Goal: Information Seeking & Learning: Check status

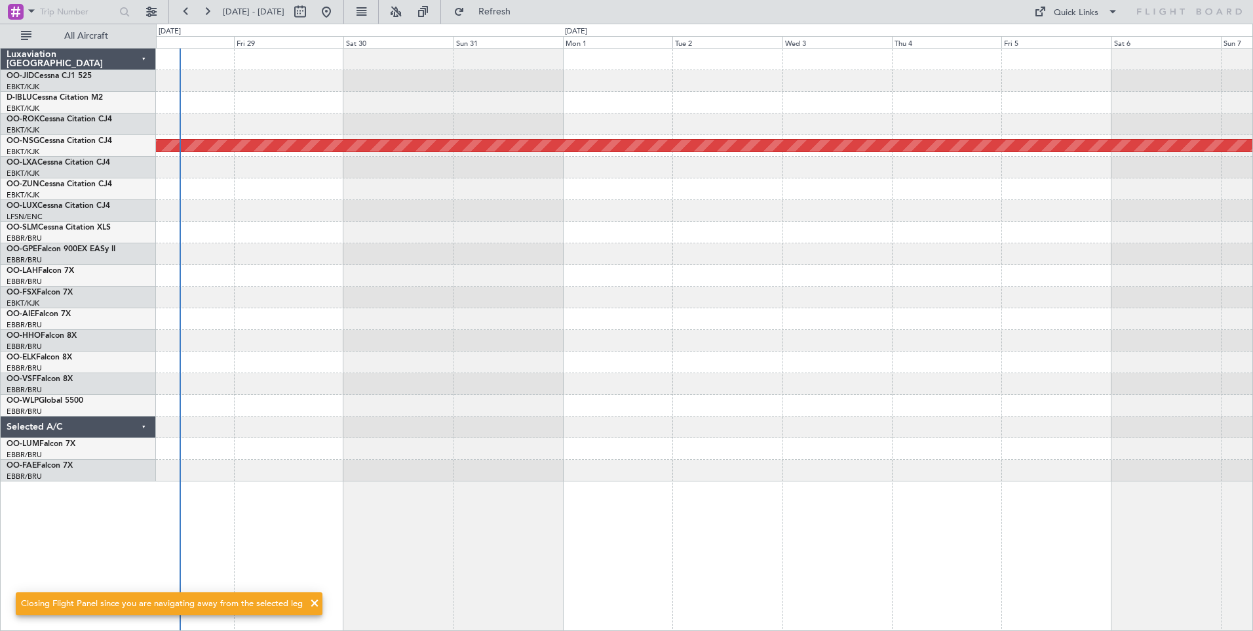
click at [261, 94] on div at bounding box center [704, 103] width 1097 height 22
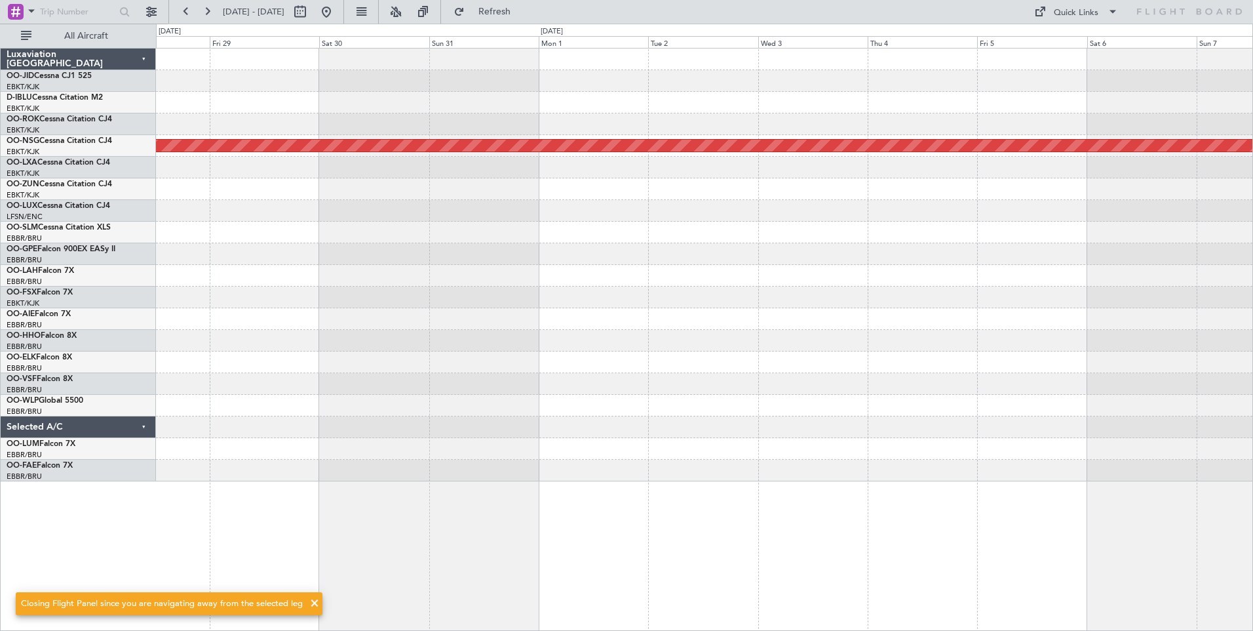
click at [334, 334] on div "Planned Maint [GEOGRAPHIC_DATA] ([GEOGRAPHIC_DATA])" at bounding box center [704, 265] width 1097 height 433
click at [350, 338] on div at bounding box center [704, 341] width 1097 height 22
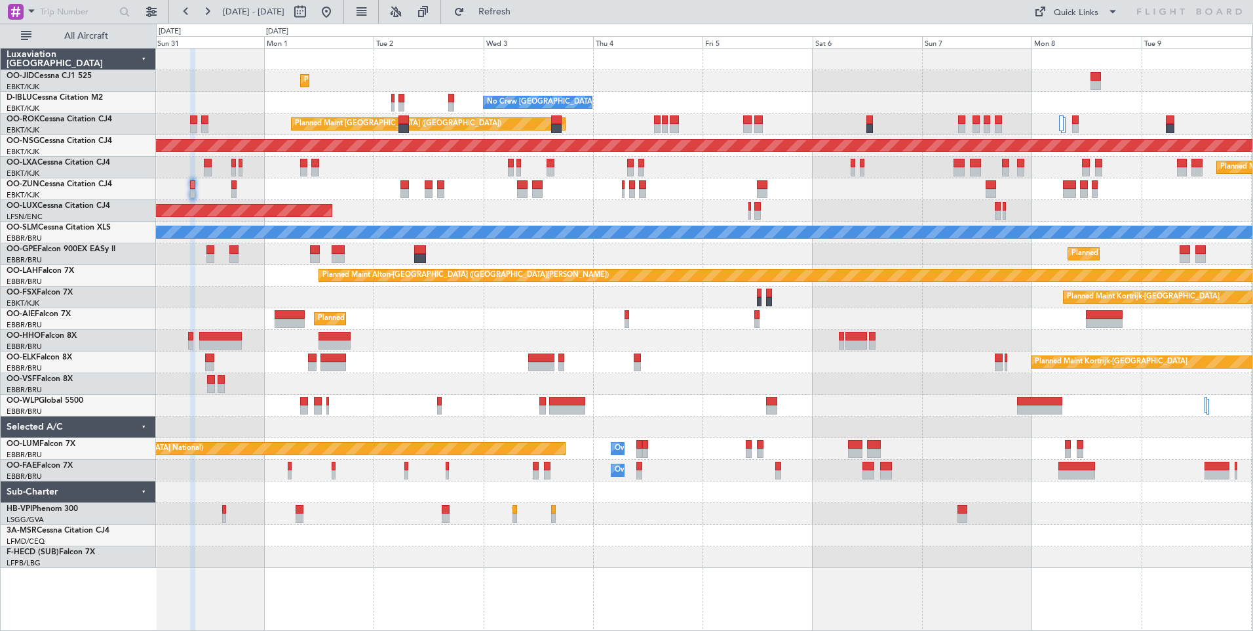
click at [641, 220] on div "Planned Maint Kortrijk-[GEOGRAPHIC_DATA] AOG Maint [GEOGRAPHIC_DATA]-[GEOGRAPHI…" at bounding box center [704, 308] width 1097 height 519
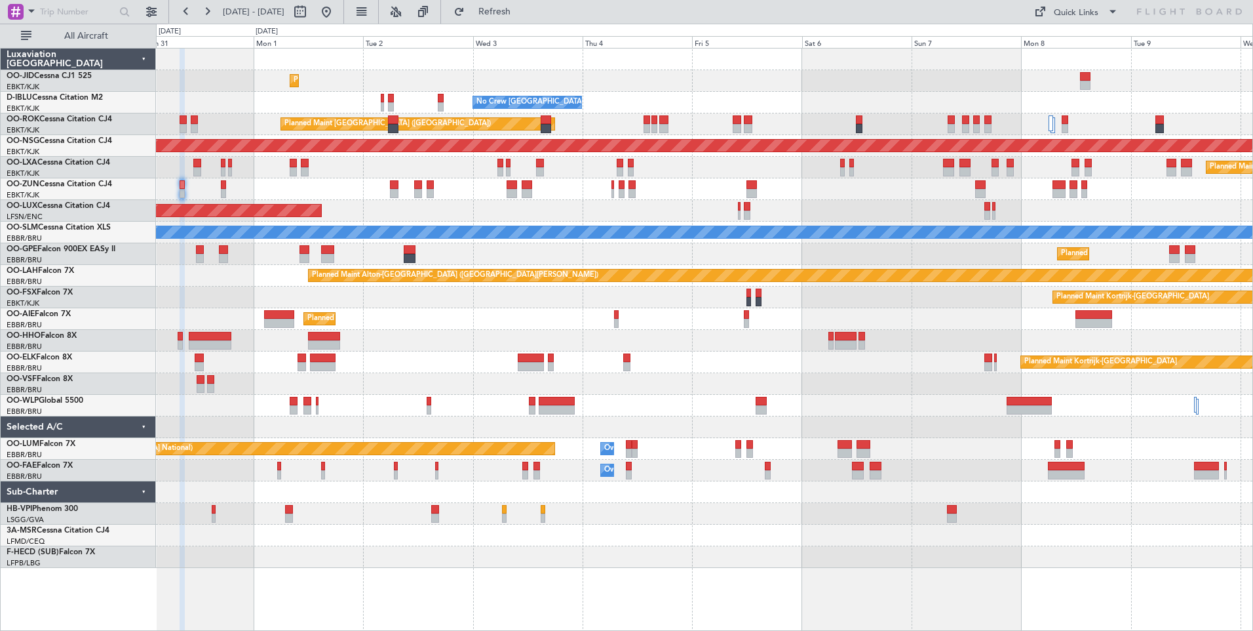
click at [732, 215] on div "Planned Maint Kortrijk-[GEOGRAPHIC_DATA] AOG Maint [GEOGRAPHIC_DATA]-[GEOGRAPHI…" at bounding box center [704, 308] width 1097 height 519
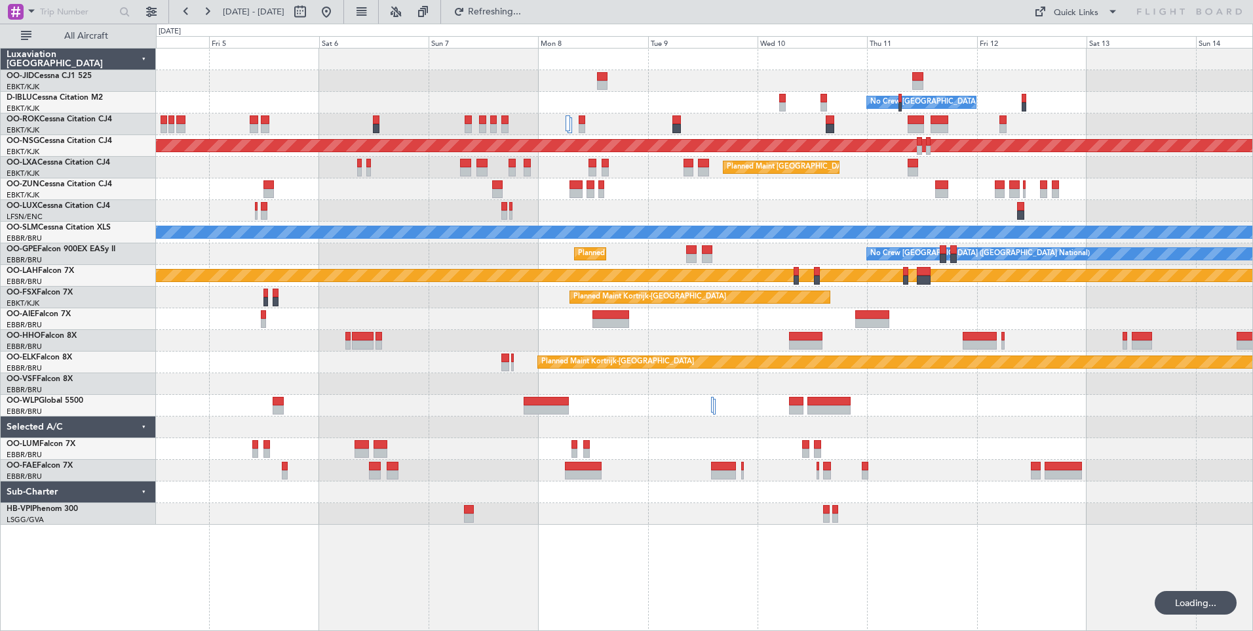
click at [616, 201] on div "No Crew [GEOGRAPHIC_DATA] ([GEOGRAPHIC_DATA] National) No Crew [GEOGRAPHIC_DATA…" at bounding box center [704, 287] width 1097 height 476
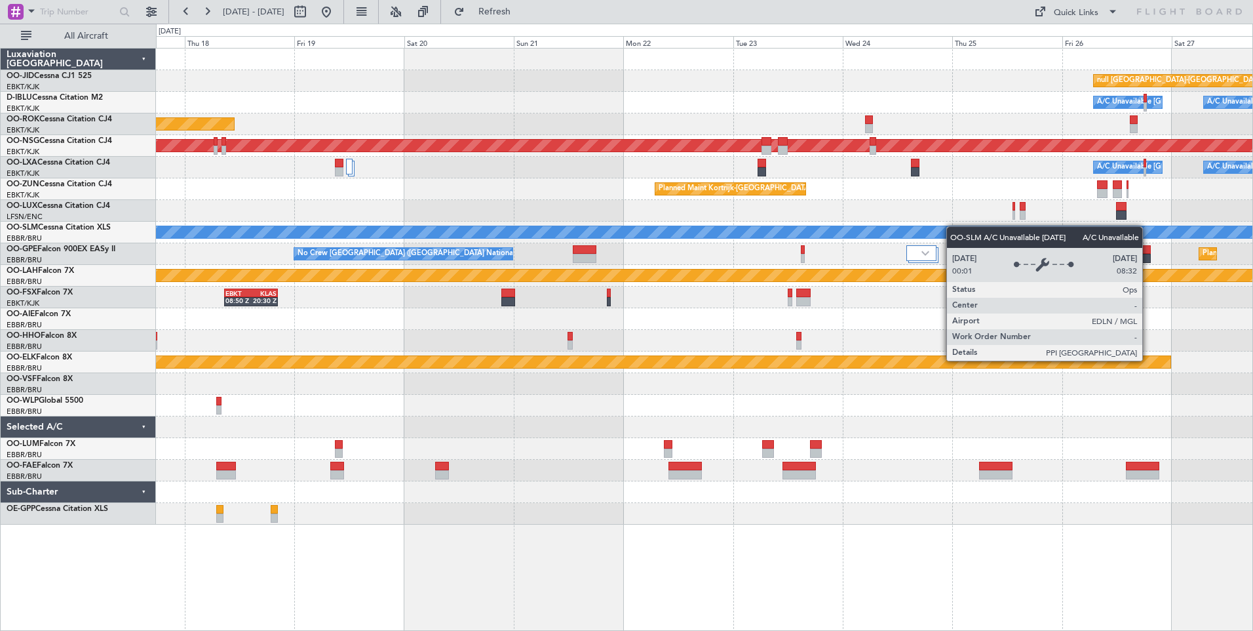
click at [828, 224] on div "A/C Unavailable [GEOGRAPHIC_DATA]" at bounding box center [704, 233] width 1097 height 22
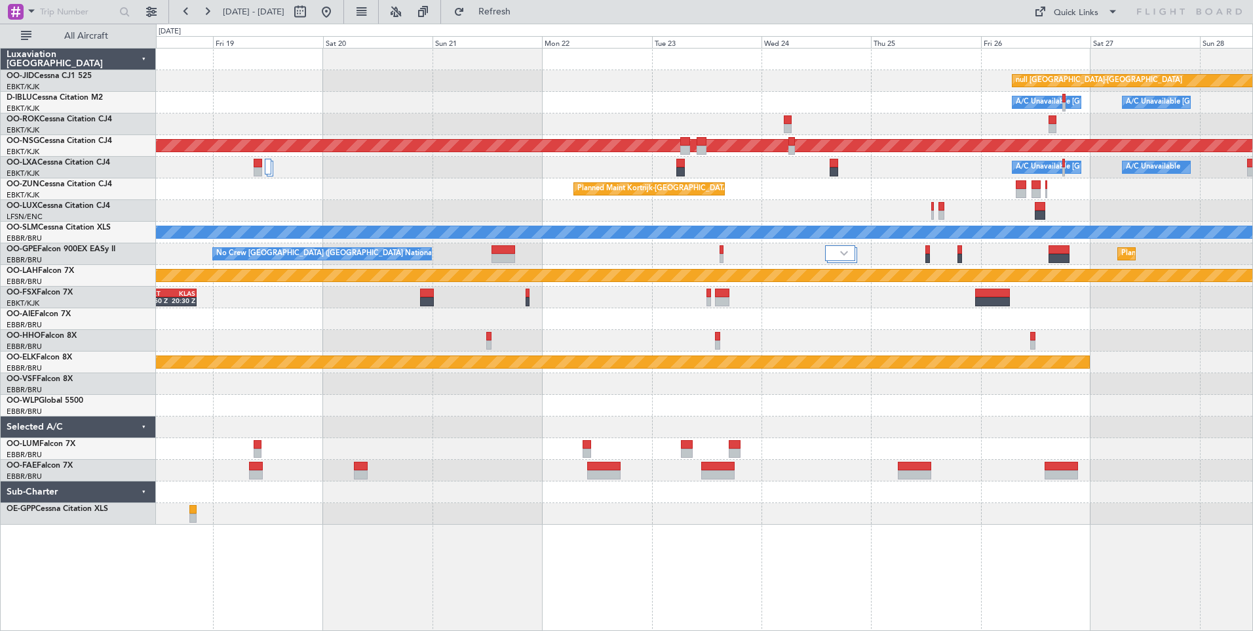
click at [634, 221] on div "Planned Maint Kortrijk-[GEOGRAPHIC_DATA] null [GEOGRAPHIC_DATA]-[GEOGRAPHIC_DAT…" at bounding box center [704, 287] width 1097 height 476
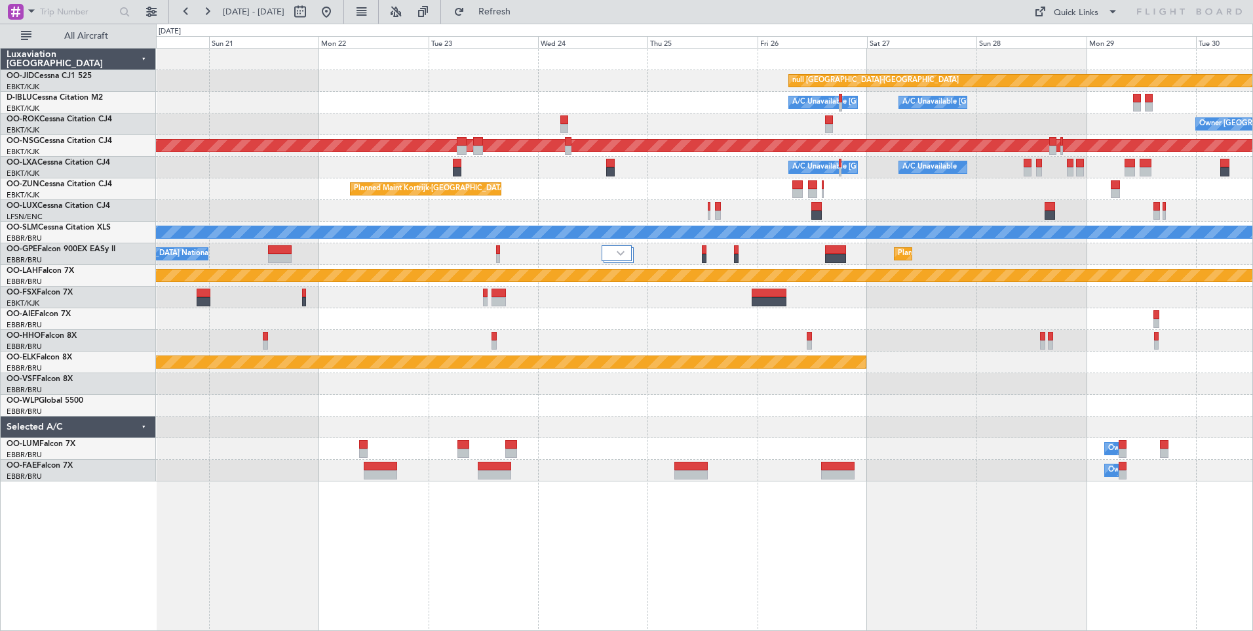
click at [608, 238] on div "Planned Maint Kortrijk-[GEOGRAPHIC_DATA] null [GEOGRAPHIC_DATA]-[GEOGRAPHIC_DAT…" at bounding box center [704, 265] width 1097 height 433
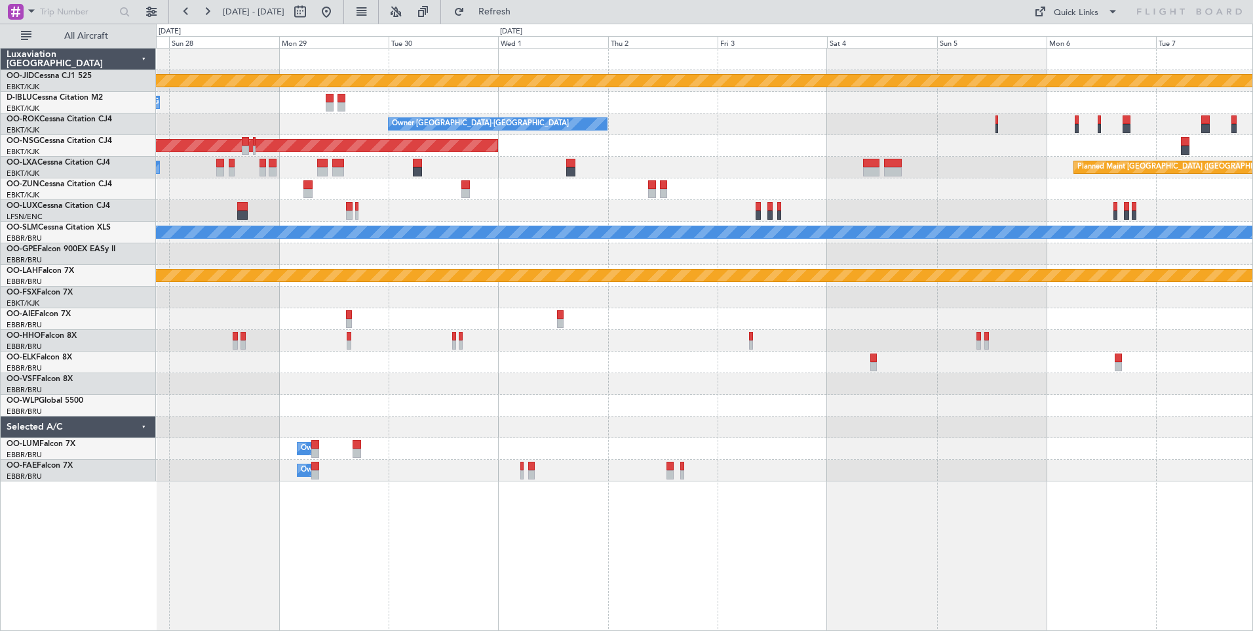
click at [574, 225] on div "null [GEOGRAPHIC_DATA]-[GEOGRAPHIC_DATA] Planned Maint [GEOGRAPHIC_DATA]-[GEOGR…" at bounding box center [704, 265] width 1097 height 433
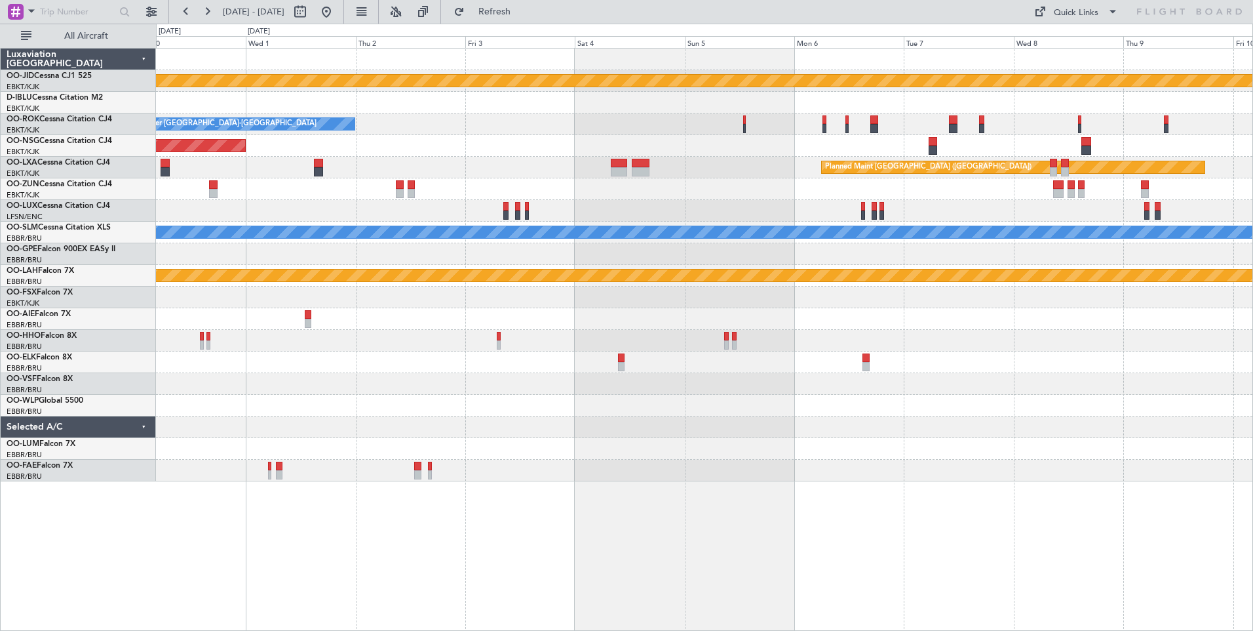
click at [618, 232] on div "null [GEOGRAPHIC_DATA]-[GEOGRAPHIC_DATA] A/C Unavailable [GEOGRAPHIC_DATA]-[GEO…" at bounding box center [704, 265] width 1097 height 433
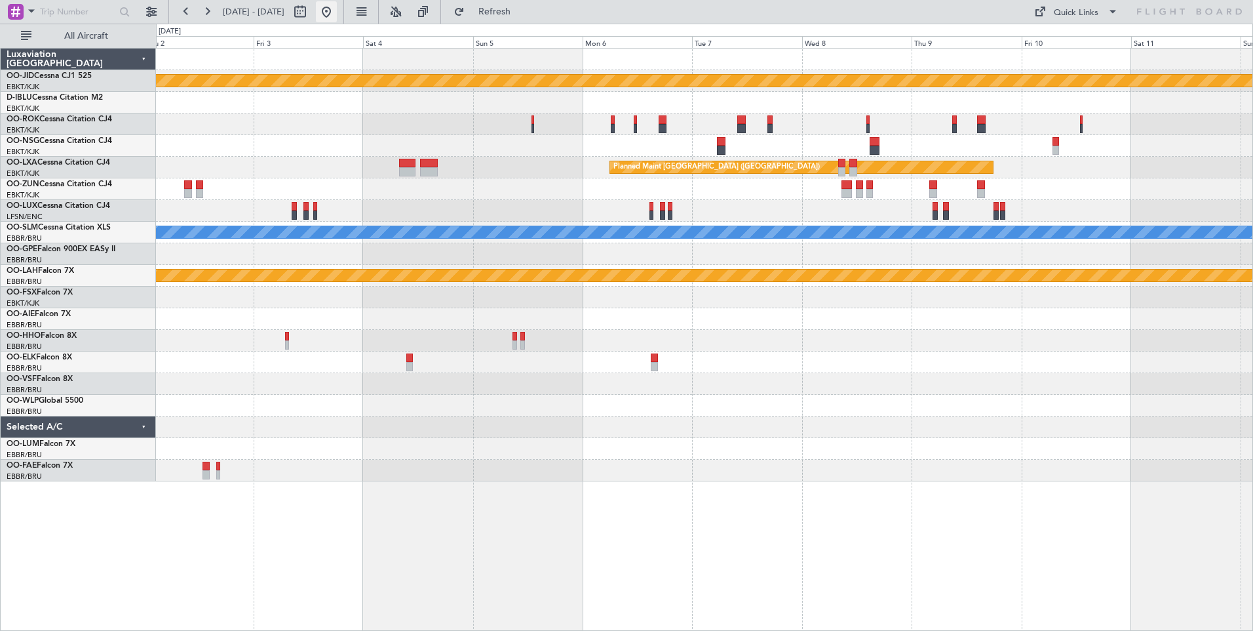
click at [337, 4] on button at bounding box center [326, 11] width 21 height 21
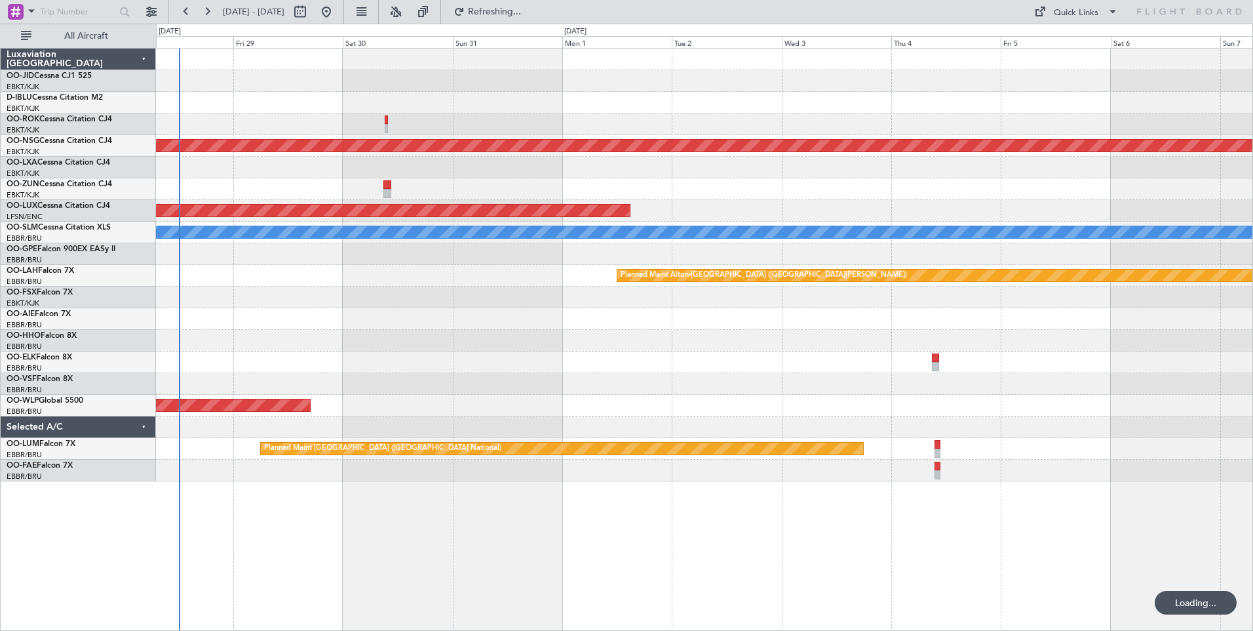
click at [276, 359] on div "No Crew Kortrijk-[GEOGRAPHIC_DATA] A/C Unavailable Planned Maint [GEOGRAPHIC_DA…" at bounding box center [704, 265] width 1097 height 433
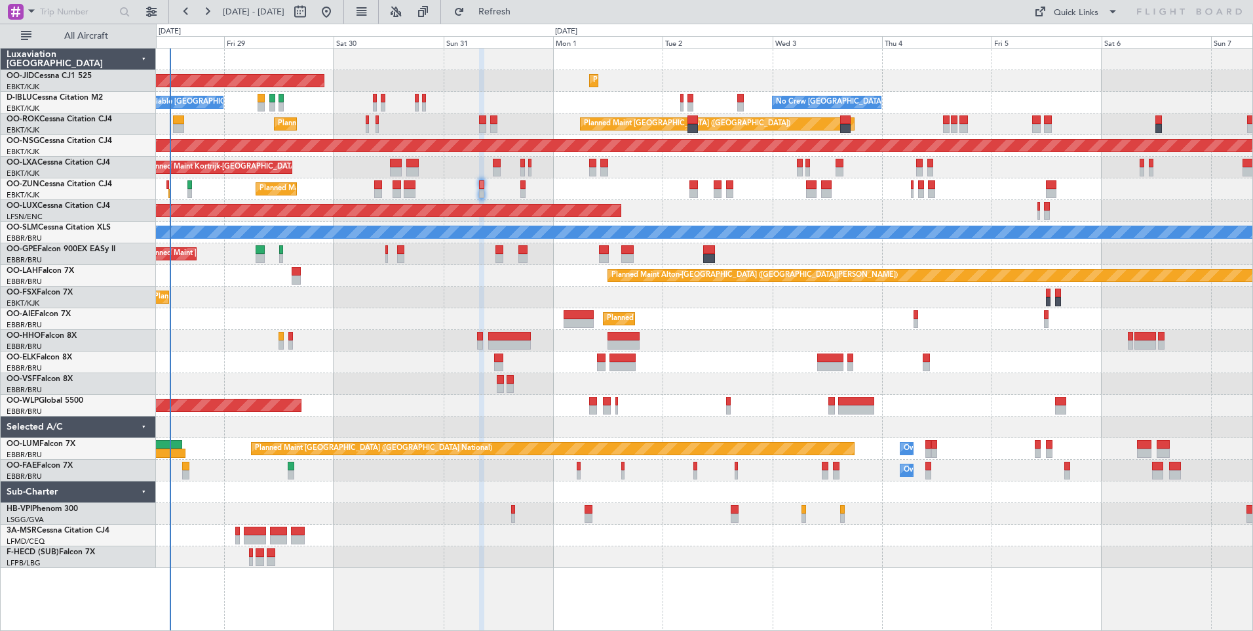
click at [534, 564] on div at bounding box center [704, 557] width 1097 height 22
click at [404, 309] on div "Planned Maint [GEOGRAPHIC_DATA] ([GEOGRAPHIC_DATA])" at bounding box center [704, 319] width 1097 height 22
